Goal: Information Seeking & Learning: Learn about a topic

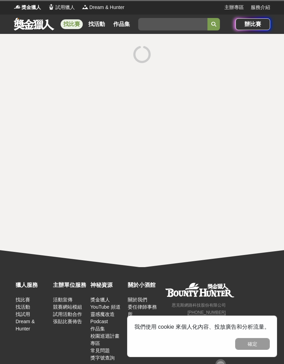
click at [256, 339] on button "確定" at bounding box center [252, 345] width 35 height 12
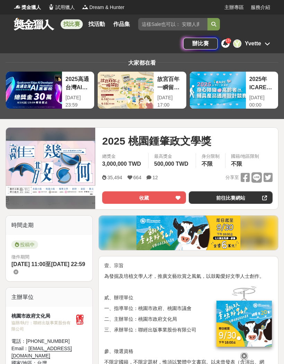
click at [246, 353] on icon at bounding box center [244, 357] width 8 height 8
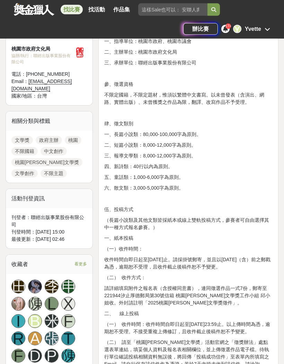
scroll to position [254, 0]
